Goal: Obtain resource: Obtain resource

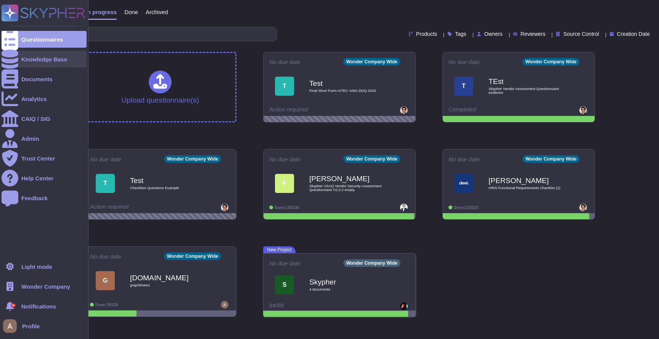
click at [28, 51] on div "Knowledge Base" at bounding box center [44, 59] width 85 height 17
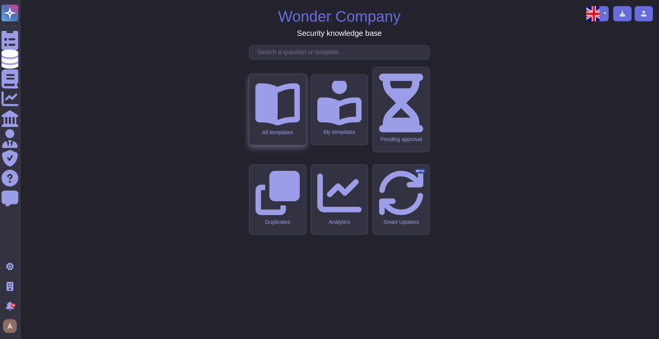
click at [265, 145] on div "All templates" at bounding box center [277, 109] width 57 height 71
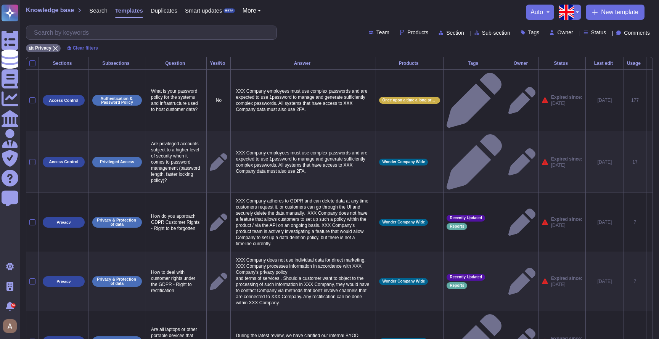
click at [34, 61] on div at bounding box center [32, 63] width 6 height 6
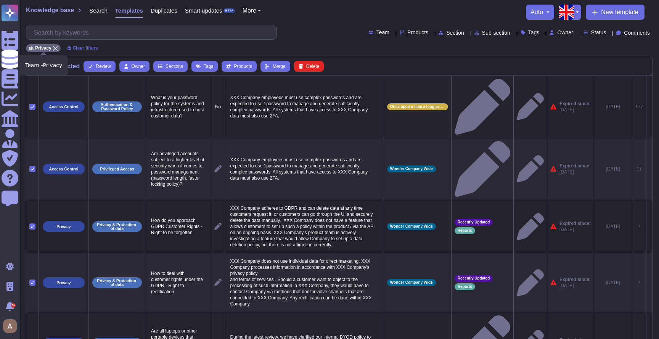
click at [57, 51] on div "Privacy" at bounding box center [43, 48] width 35 height 8
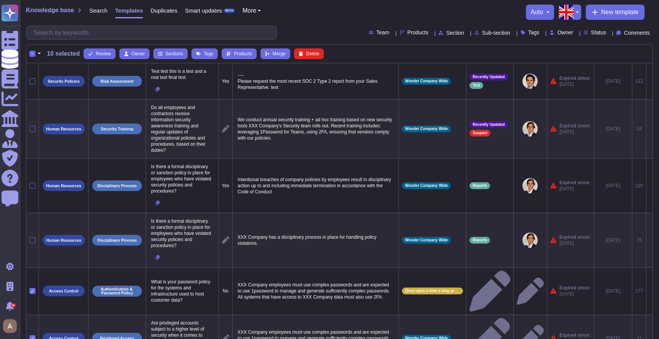
click at [40, 54] on button "button" at bounding box center [39, 53] width 8 height 9
click at [47, 74] on link "Select all" at bounding box center [72, 76] width 72 height 9
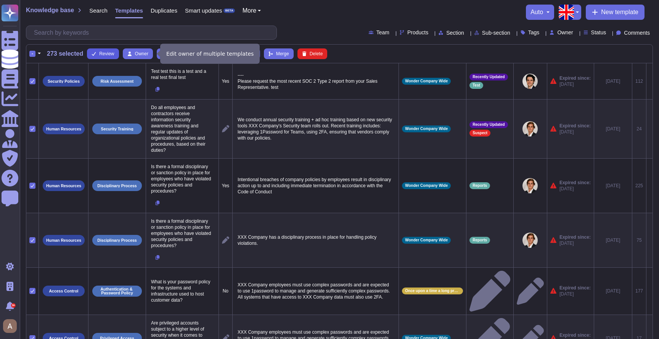
click at [114, 53] on span "Review" at bounding box center [106, 53] width 15 height 5
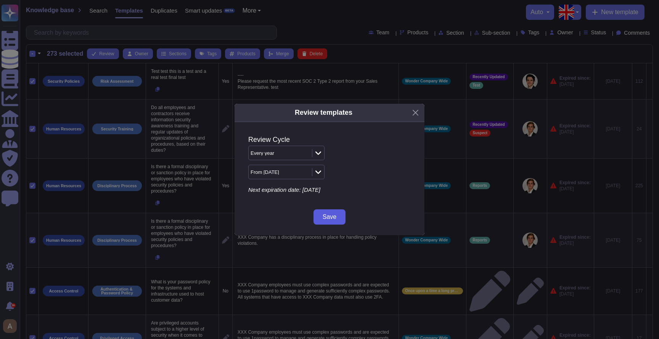
click at [330, 214] on span "Save" at bounding box center [330, 217] width 14 height 6
